Goal: Information Seeking & Learning: Learn about a topic

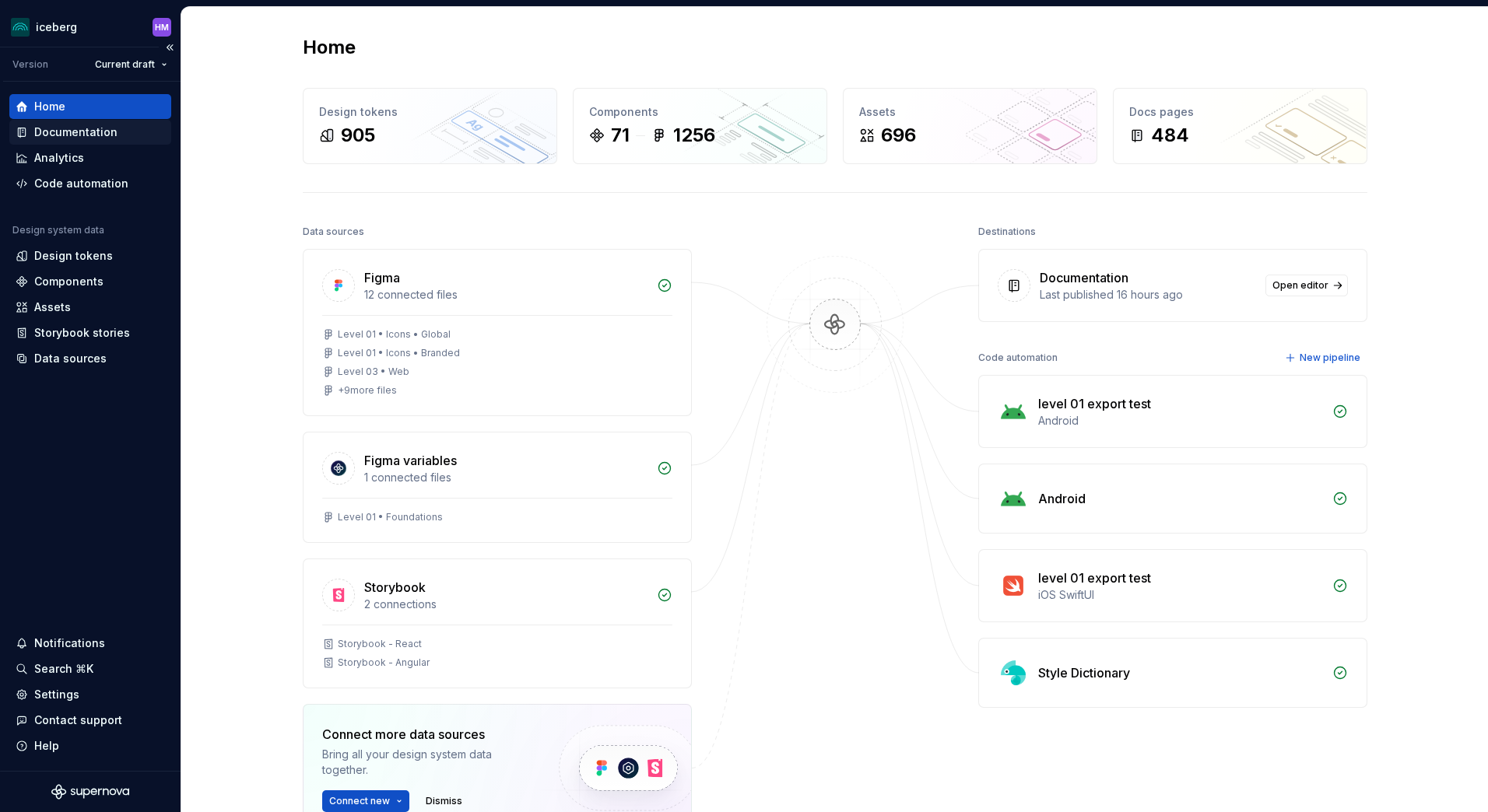
click at [92, 137] on div "Documentation" at bounding box center [76, 132] width 83 height 16
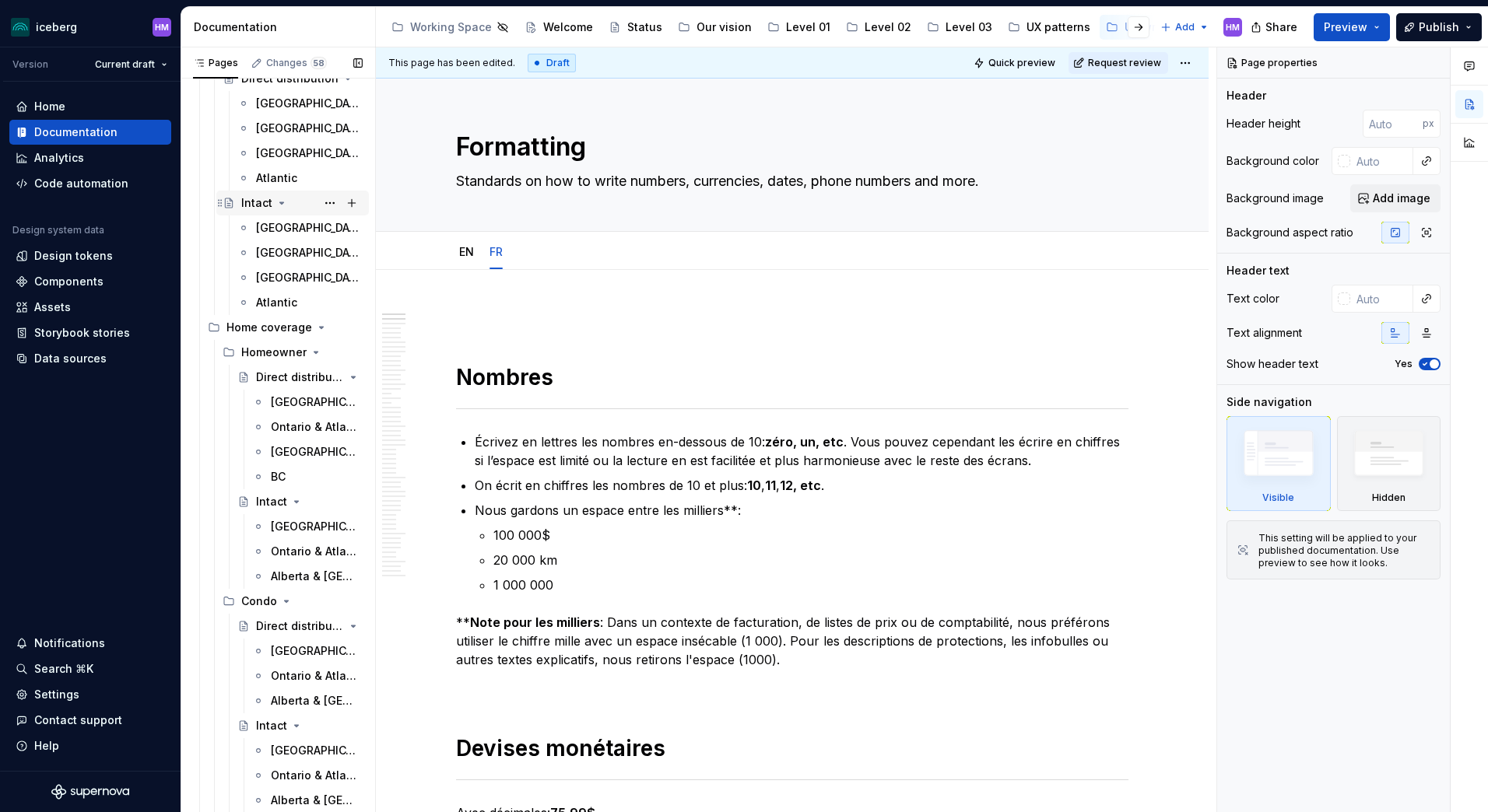
scroll to position [389, 0]
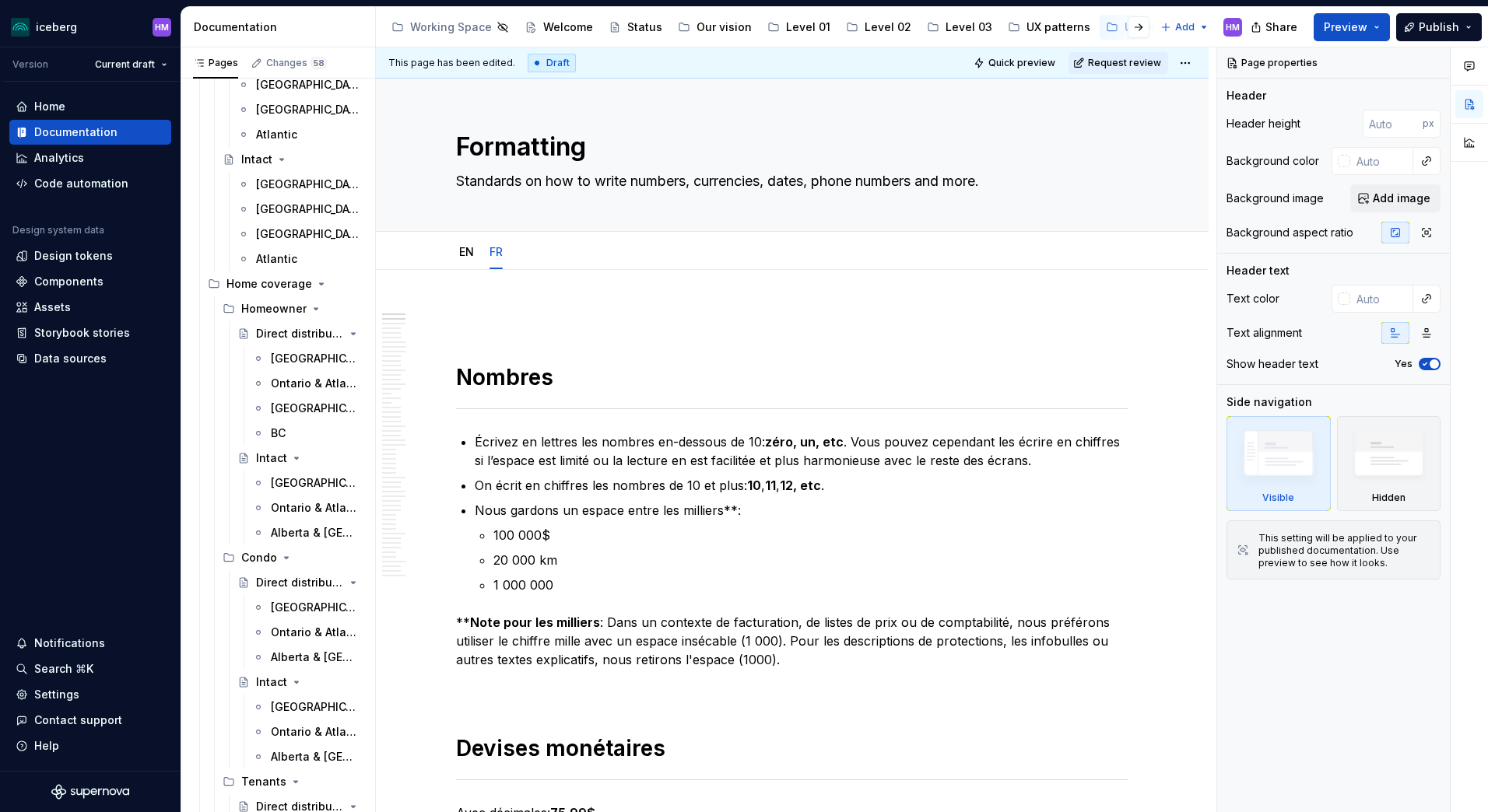
click at [285, 608] on div "[GEOGRAPHIC_DATA]" at bounding box center [315, 608] width 89 height 16
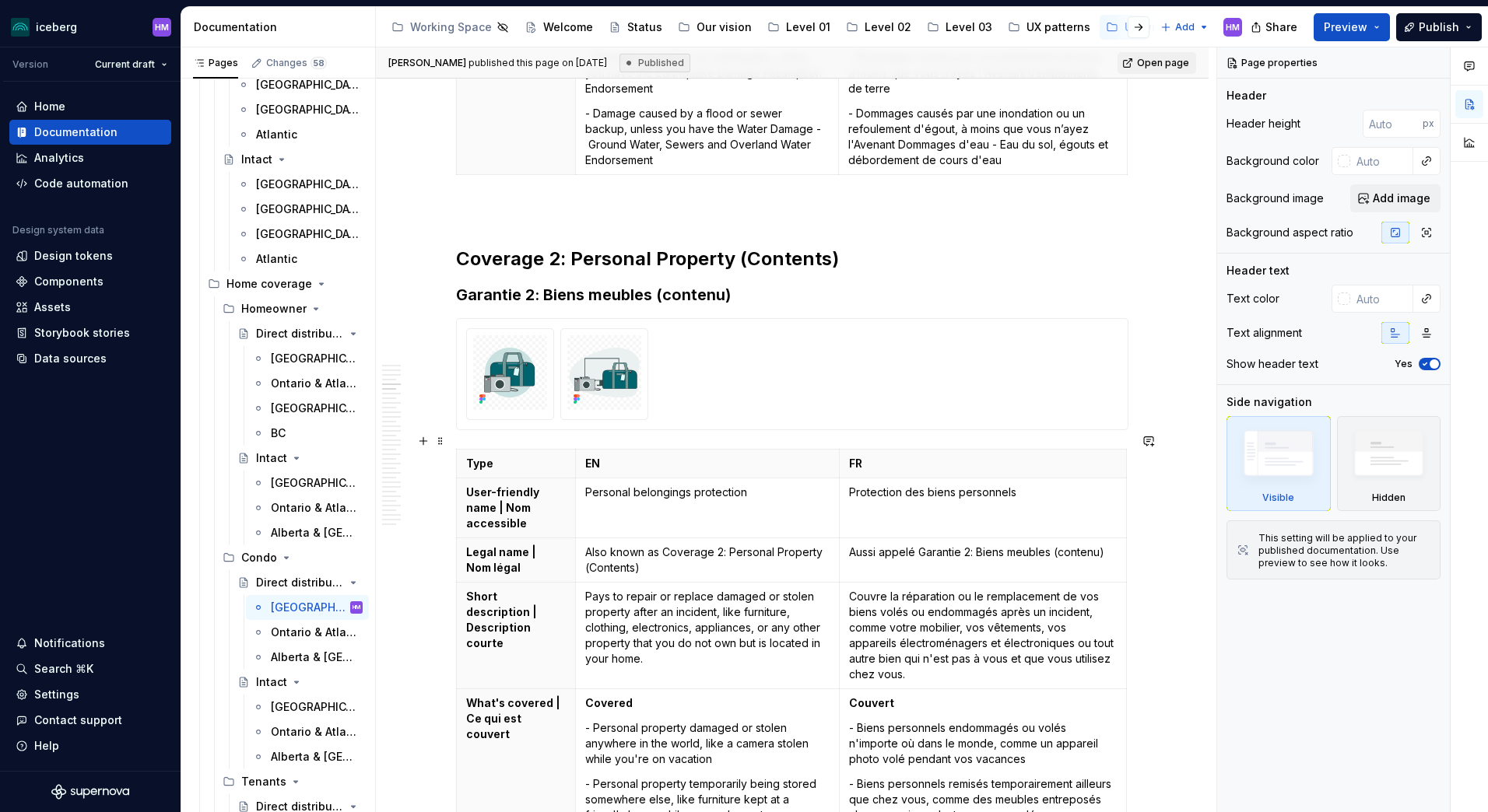
scroll to position [1711, 0]
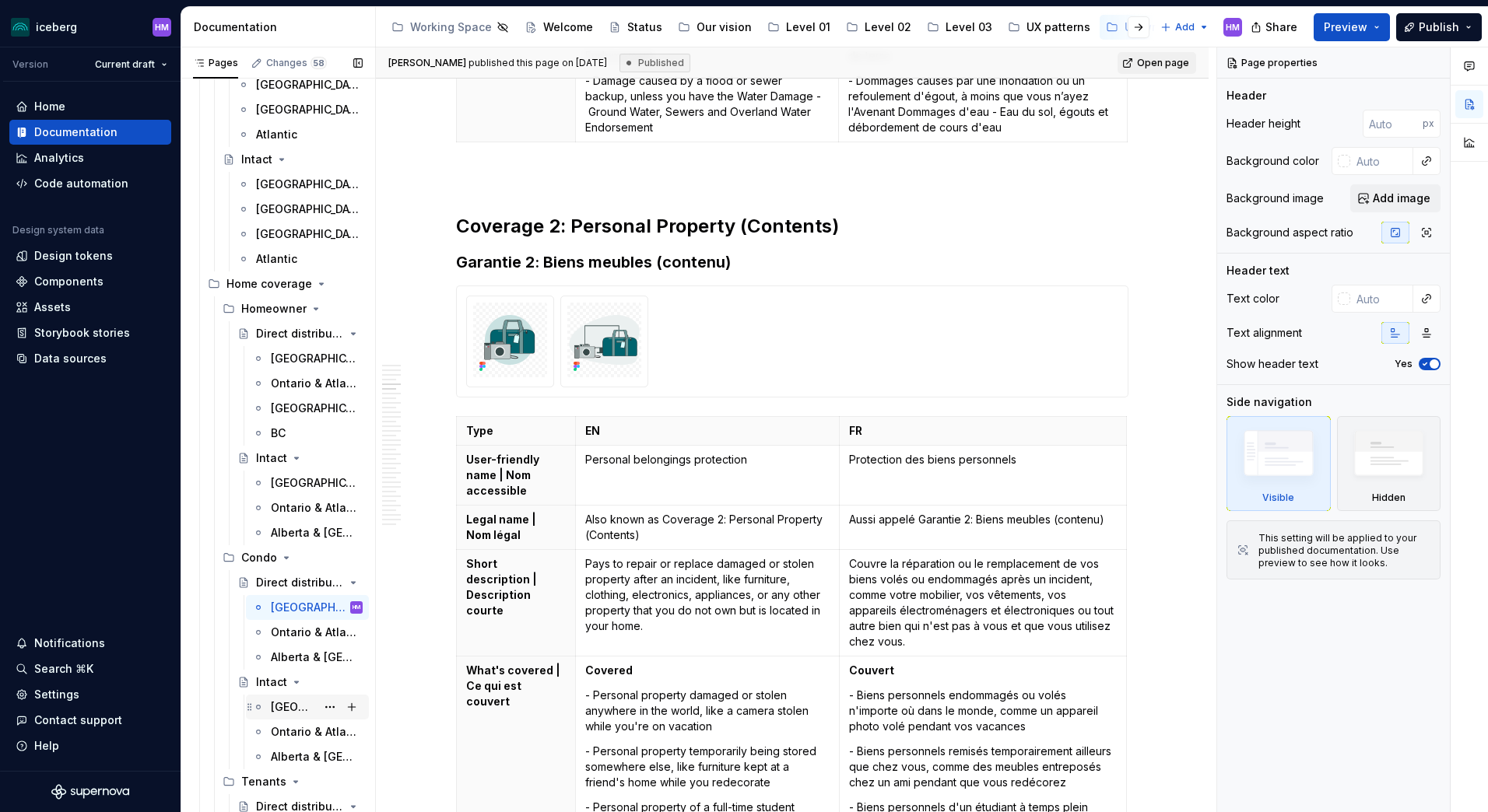
click at [293, 710] on div "[GEOGRAPHIC_DATA]" at bounding box center [293, 707] width 45 height 16
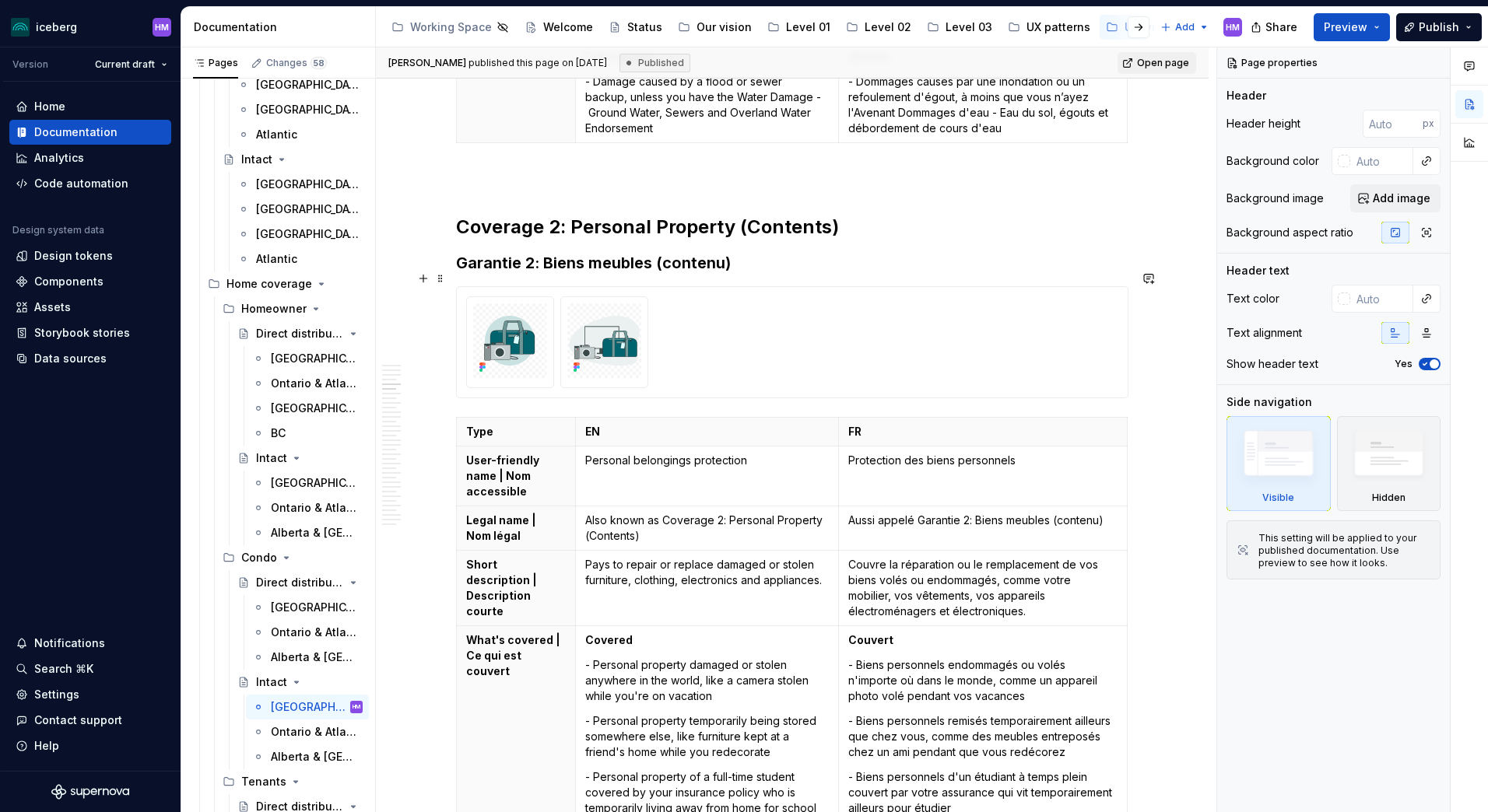
scroll to position [1711, 0]
type textarea "*"
